Goal: Task Accomplishment & Management: Manage account settings

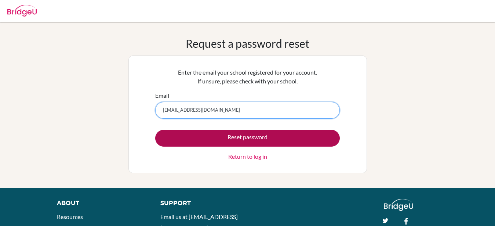
type input "[EMAIL_ADDRESS][DOMAIN_NAME]"
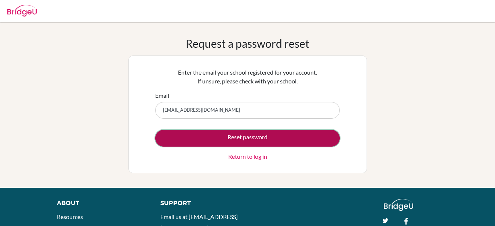
click at [222, 139] on button "Reset password" at bounding box center [247, 137] width 184 height 17
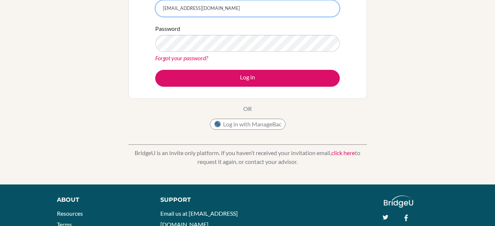
scroll to position [134, 0]
type input "[EMAIL_ADDRESS][DOMAIN_NAME]"
click at [494, 62] on div "Welcome to [GEOGRAPHIC_DATA] If your school is based in [GEOGRAPHIC_DATA], use …" at bounding box center [247, 35] width 495 height 267
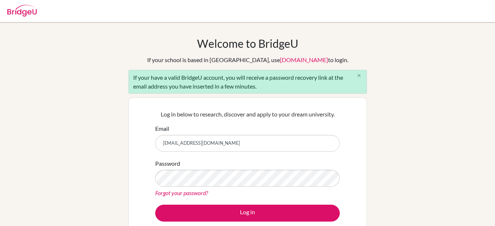
click at [360, 75] on icon "close" at bounding box center [359, 76] width 6 height 6
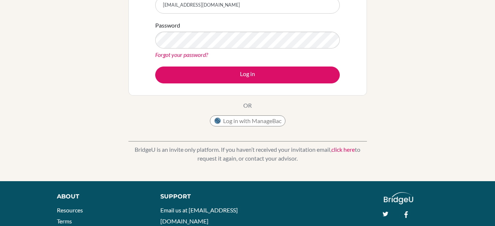
scroll to position [166, 0]
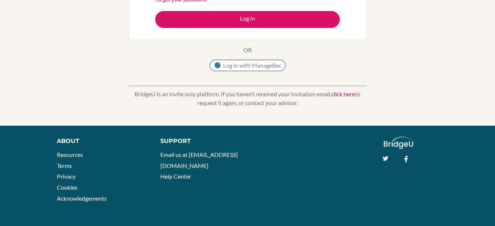
drag, startPoint x: 243, startPoint y: 70, endPoint x: 245, endPoint y: 65, distance: 6.1
click at [245, 65] on button "Log in with ManageBac" at bounding box center [248, 65] width 76 height 11
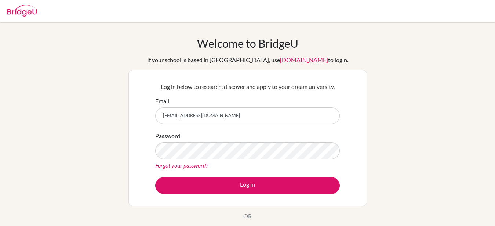
scroll to position [54, 0]
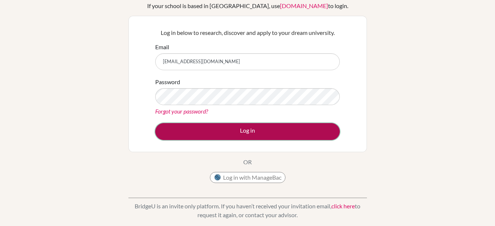
click at [200, 132] on button "Log in" at bounding box center [247, 131] width 184 height 17
